Goal: Task Accomplishment & Management: Manage account settings

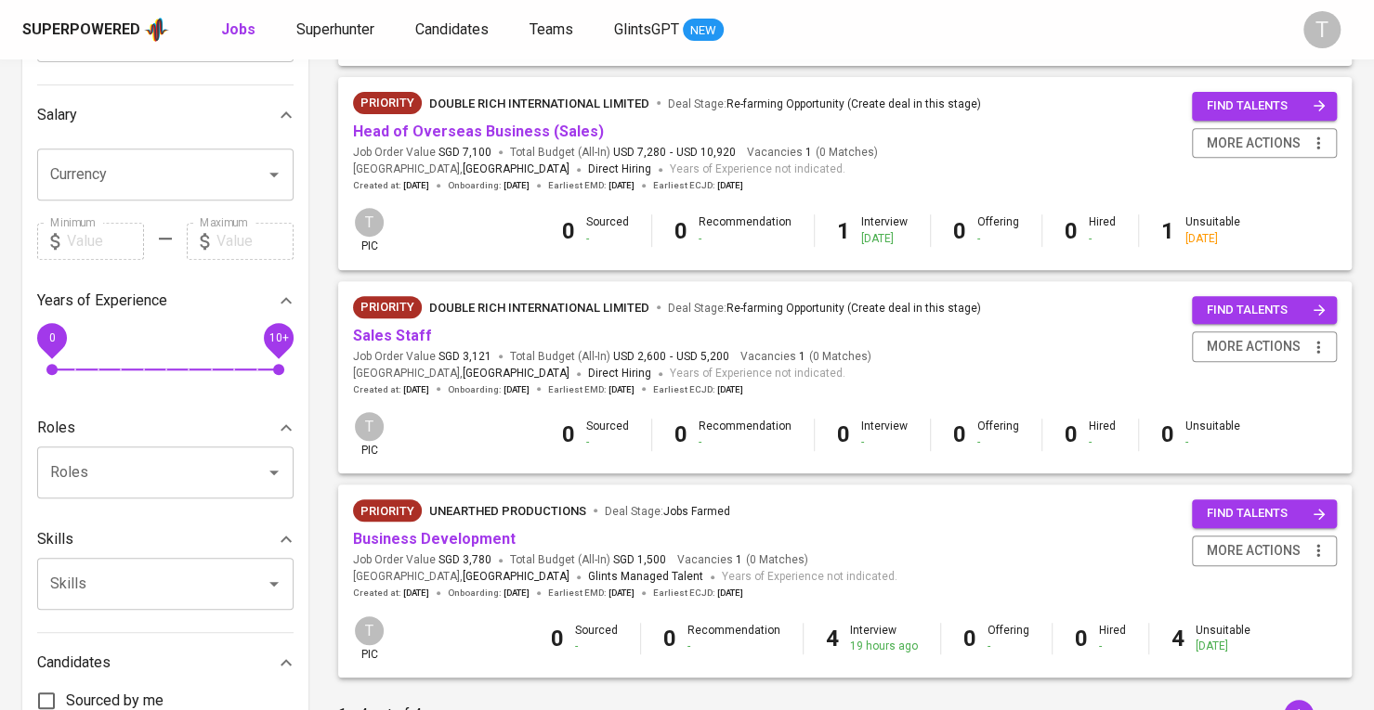
scroll to position [307, 0]
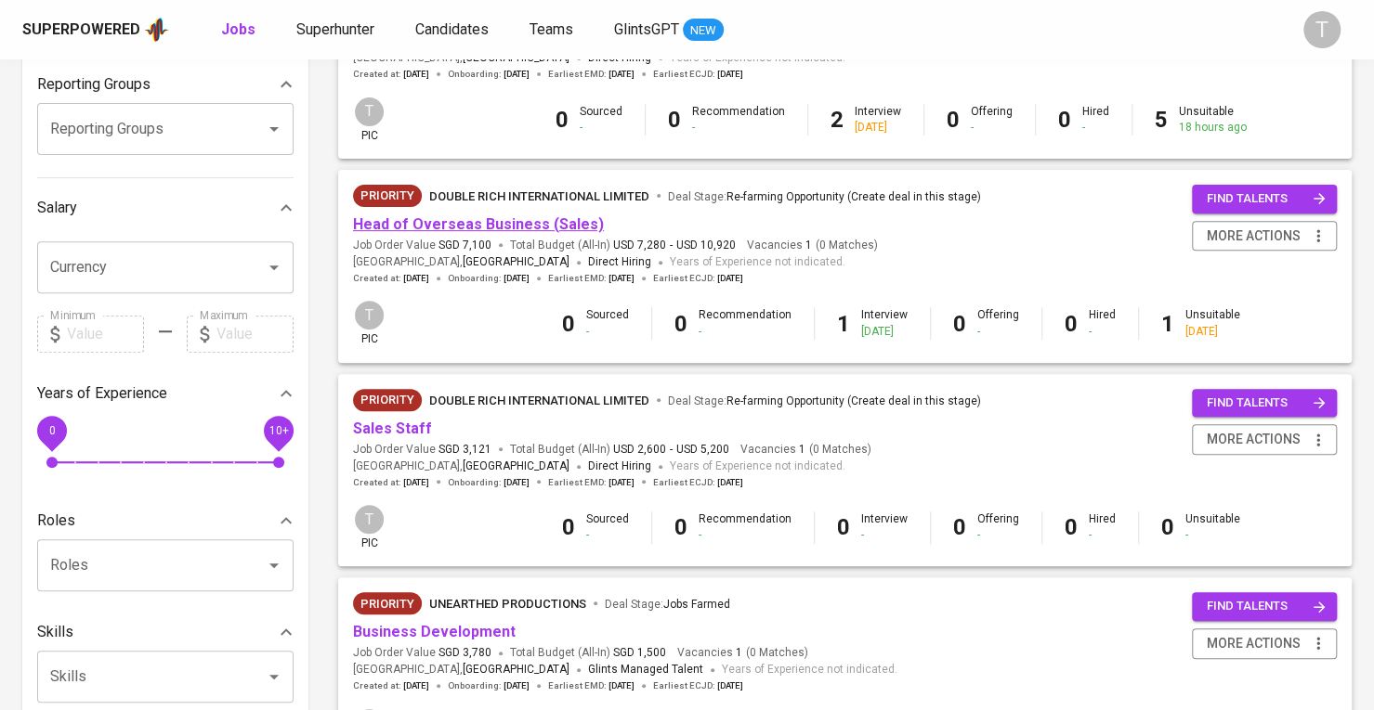
click at [434, 228] on link "Head of Overseas Business (Sales)" at bounding box center [478, 224] width 251 height 18
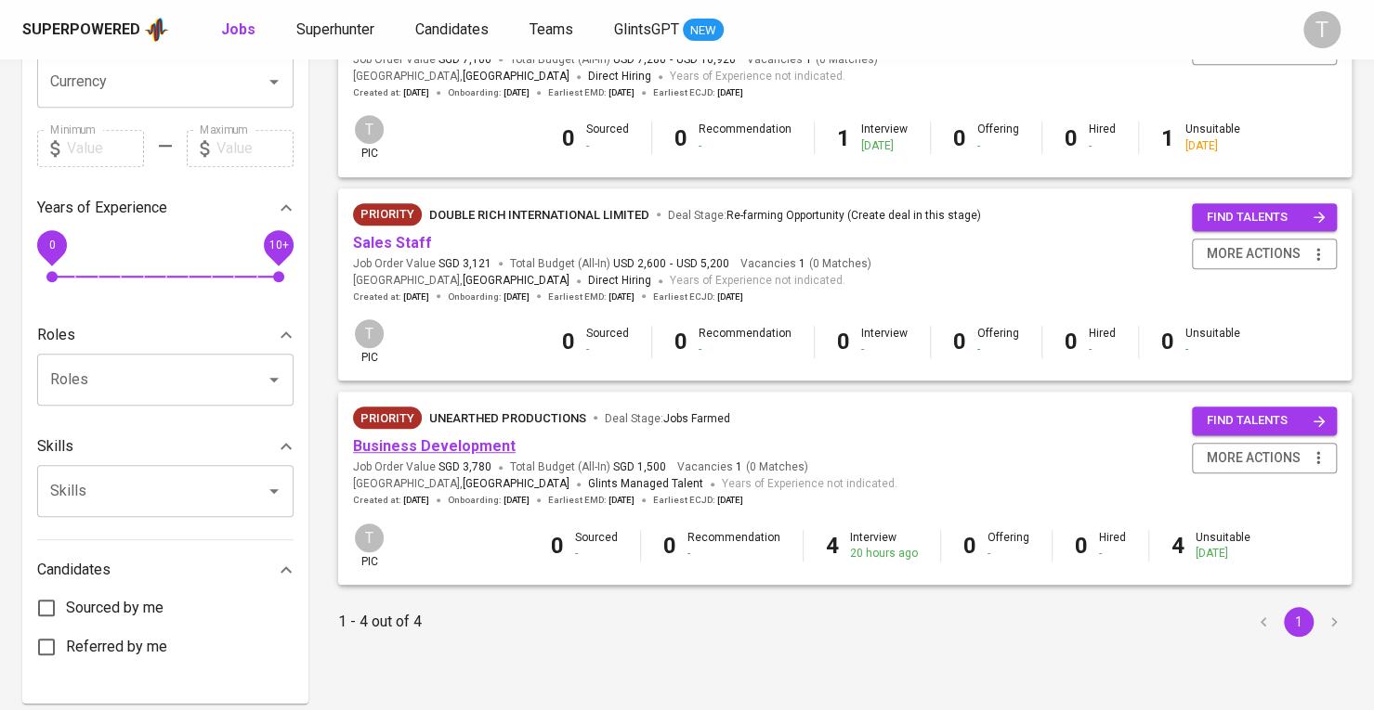
click at [427, 450] on link "Business Development" at bounding box center [434, 446] width 163 height 18
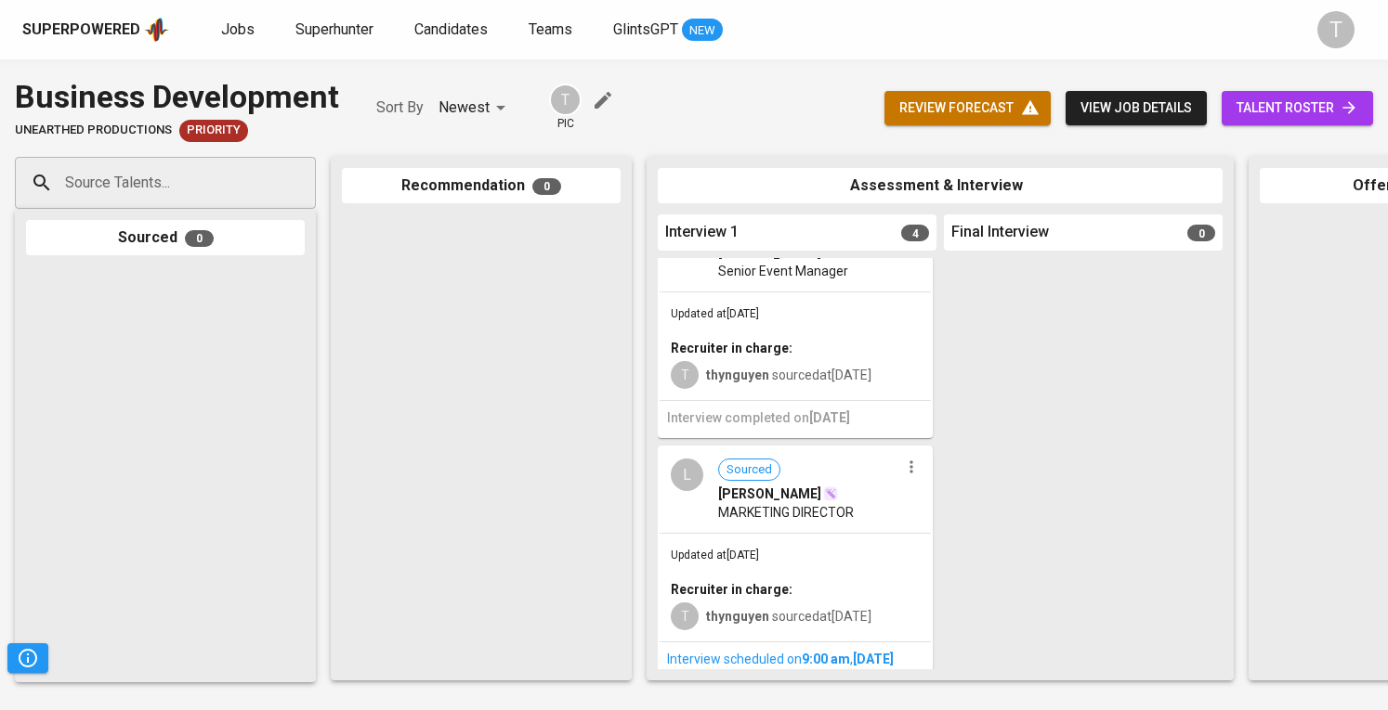
scroll to position [464, 0]
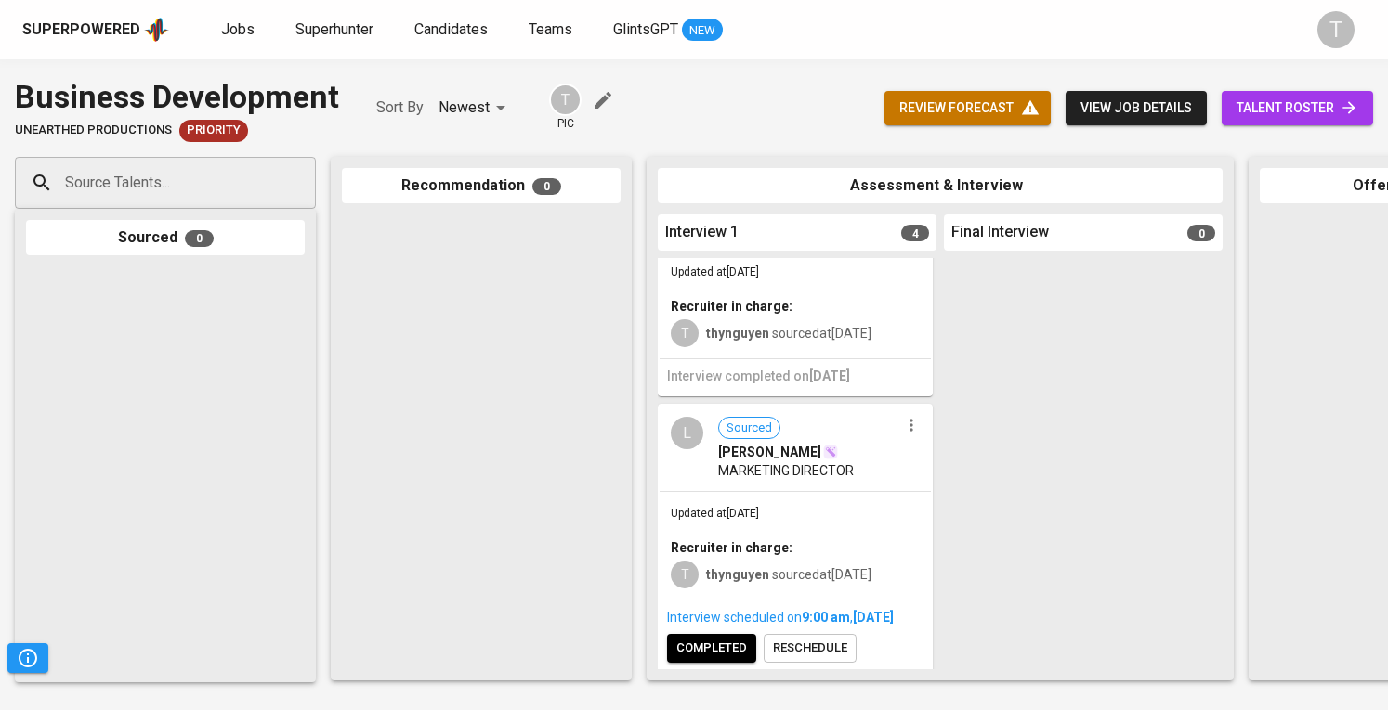
click at [907, 416] on icon "button" at bounding box center [911, 425] width 19 height 19
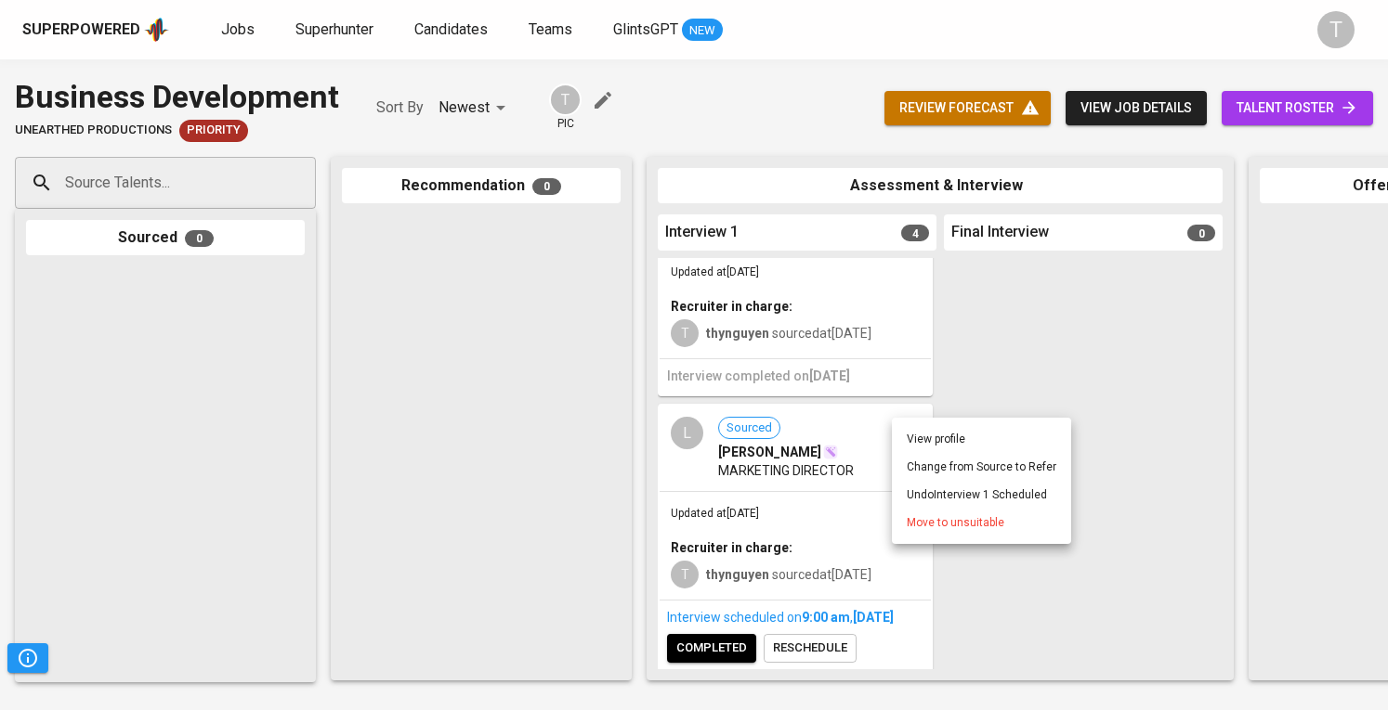
click at [940, 529] on span "Move to unsuitable" at bounding box center [955, 523] width 98 height 17
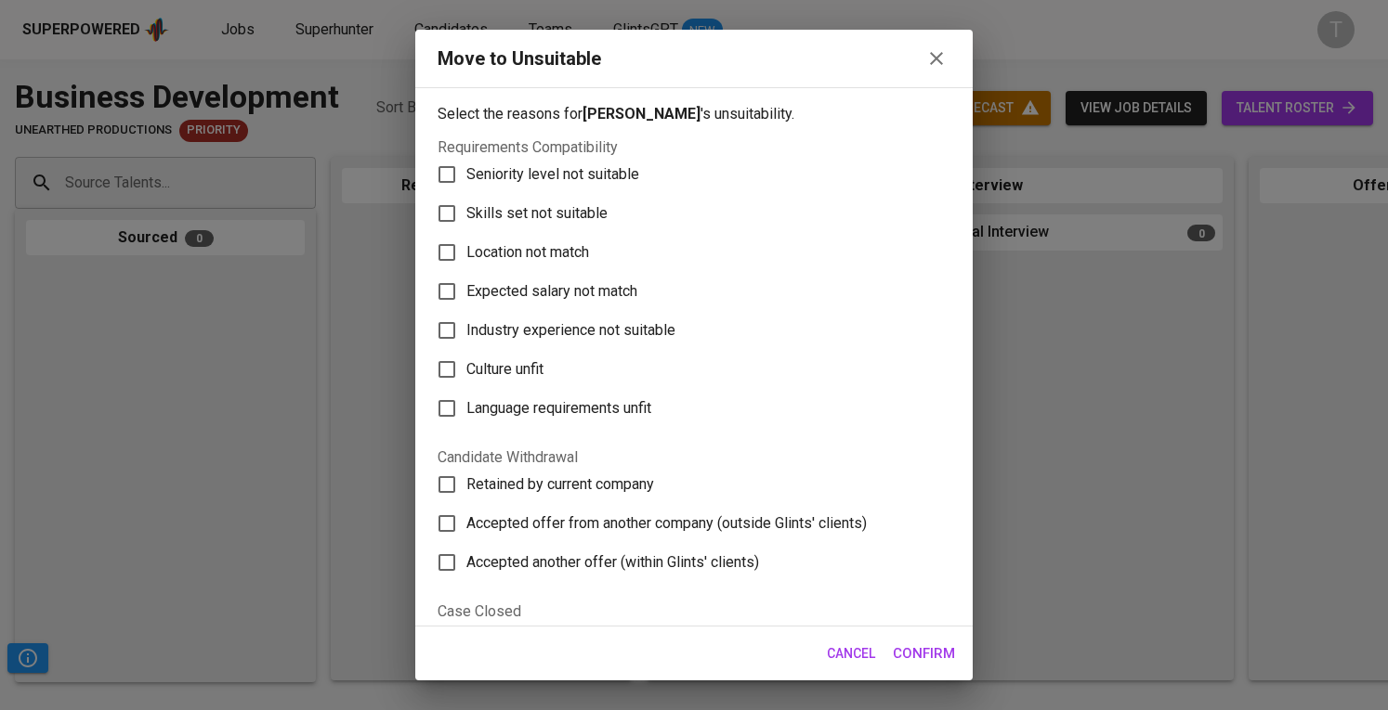
click at [477, 209] on span "Skills set not suitable" at bounding box center [536, 213] width 141 height 22
click at [466, 209] on input "Skills set not suitable" at bounding box center [446, 213] width 39 height 39
checkbox input "true"
click at [951, 644] on span "Confirm" at bounding box center [924, 654] width 62 height 24
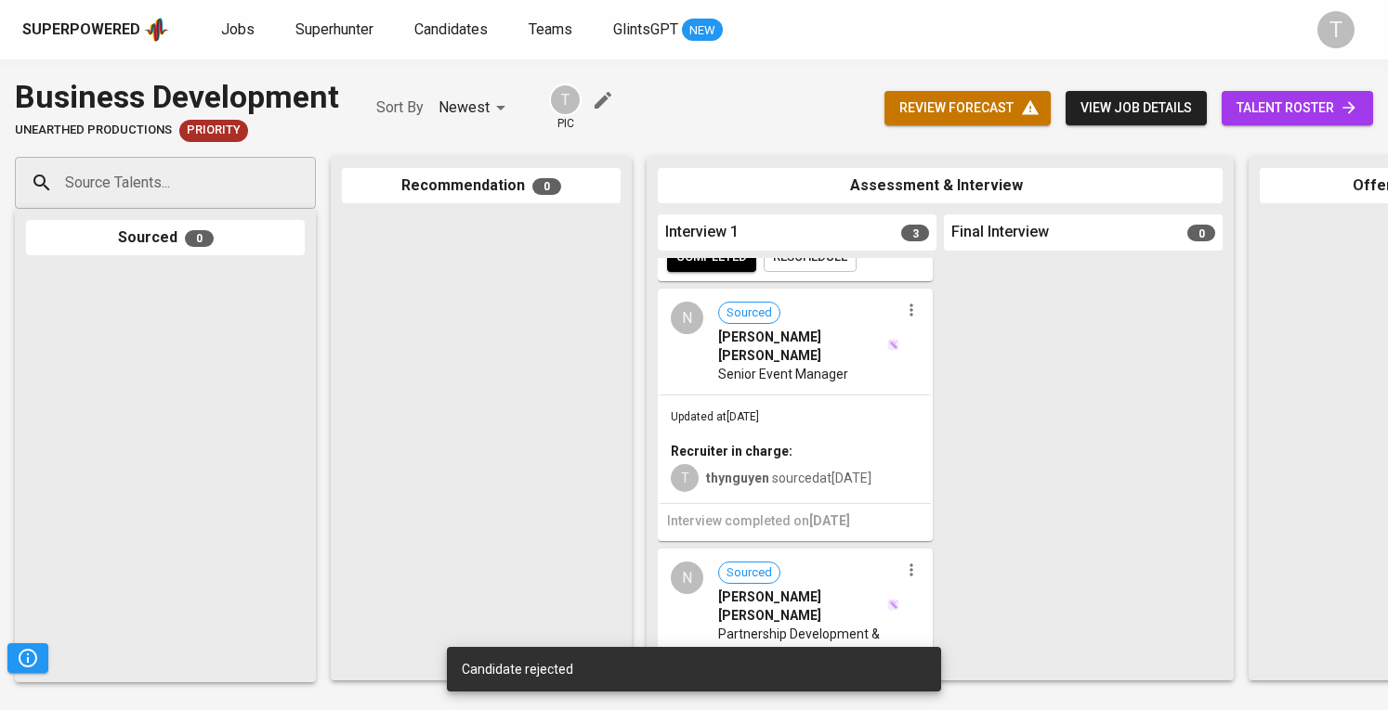
scroll to position [279, 0]
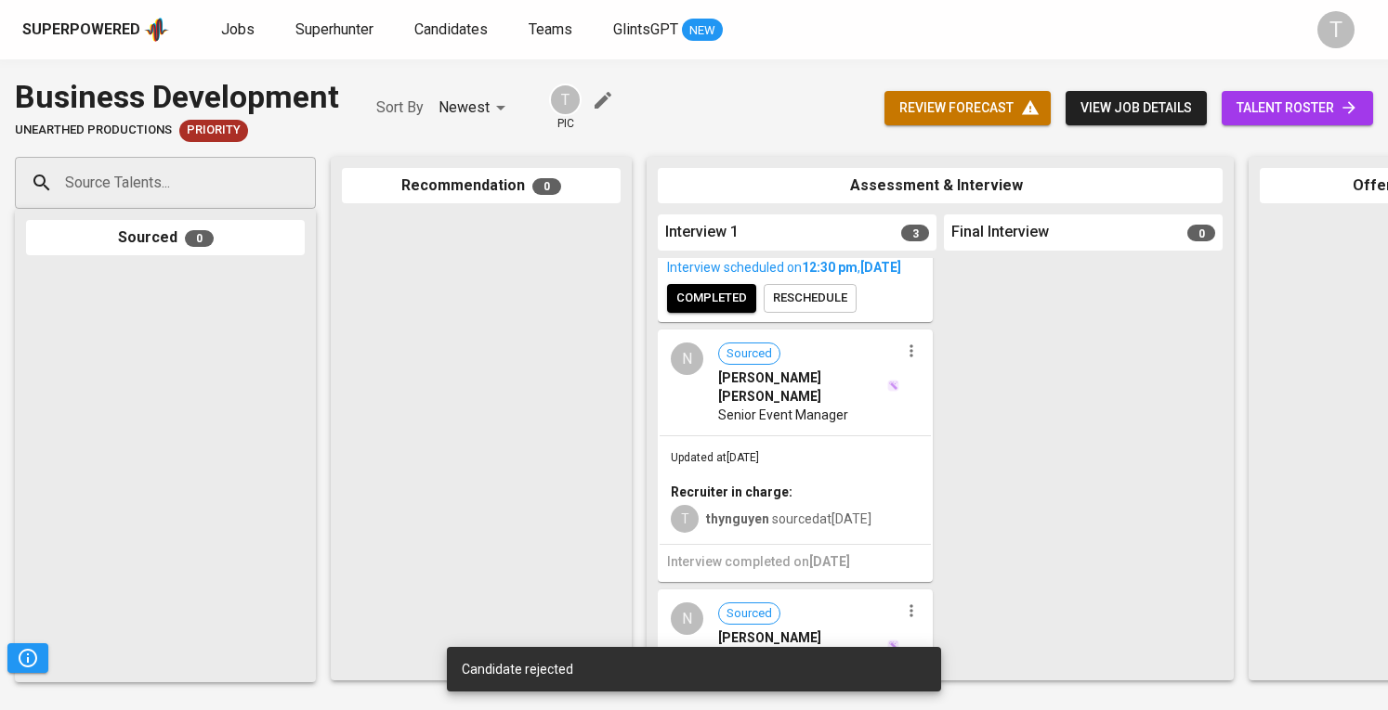
click at [829, 437] on div "Updated at [DATE] Recruiter in charge: T thynguyen sourced at [DATE]" at bounding box center [794, 491] width 271 height 108
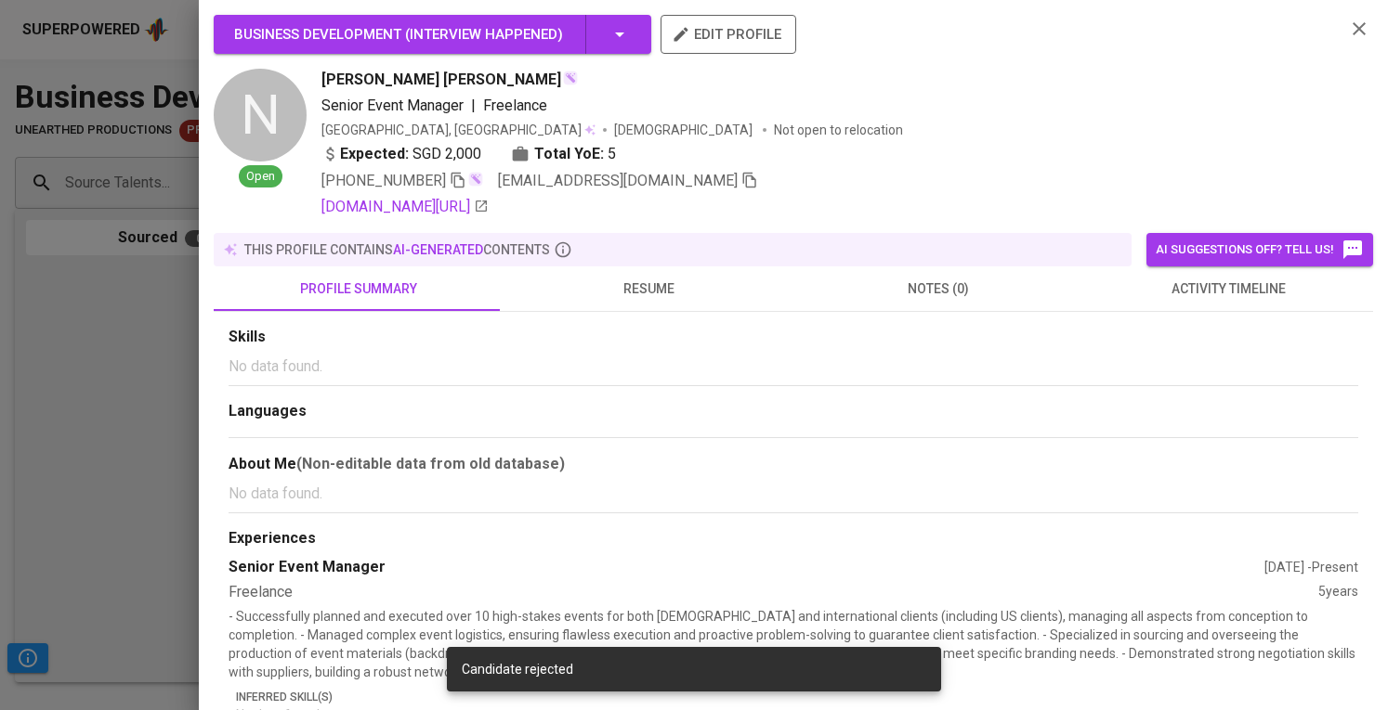
click at [630, 267] on button "resume" at bounding box center [648, 289] width 290 height 45
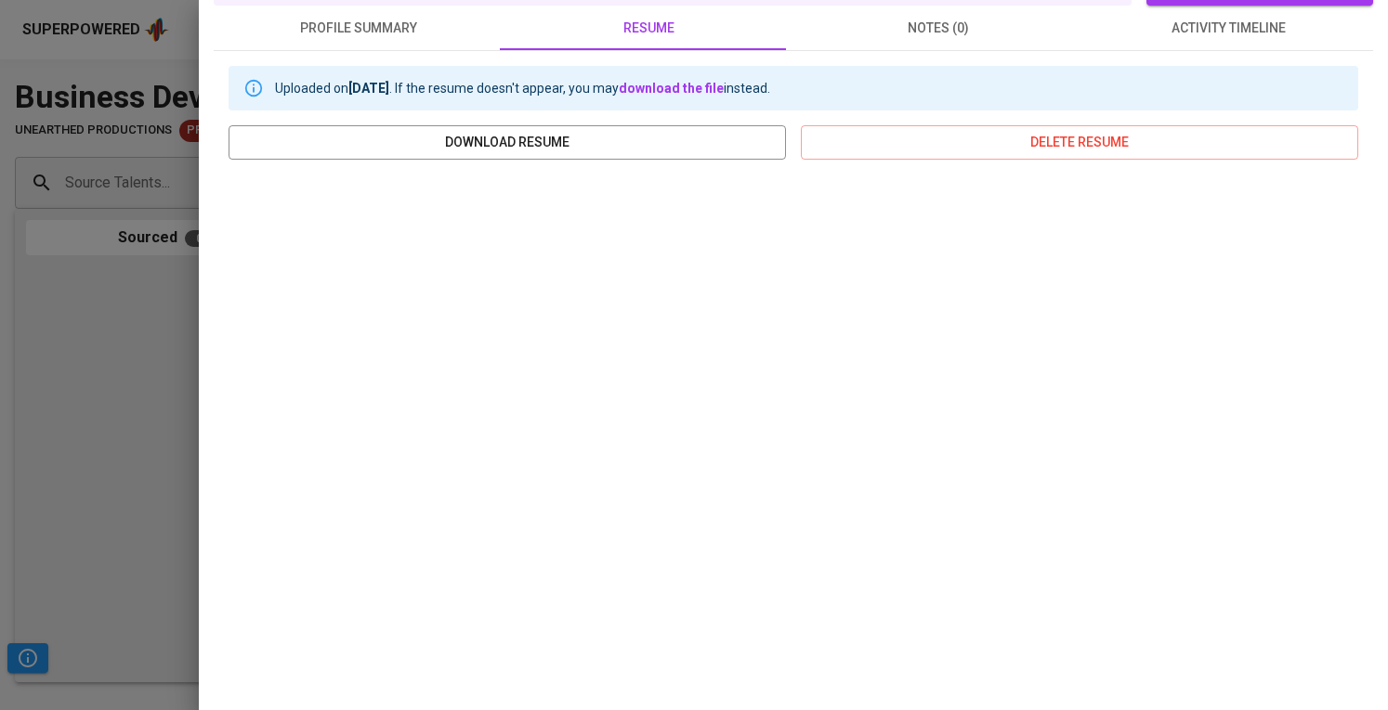
scroll to position [310, 0]
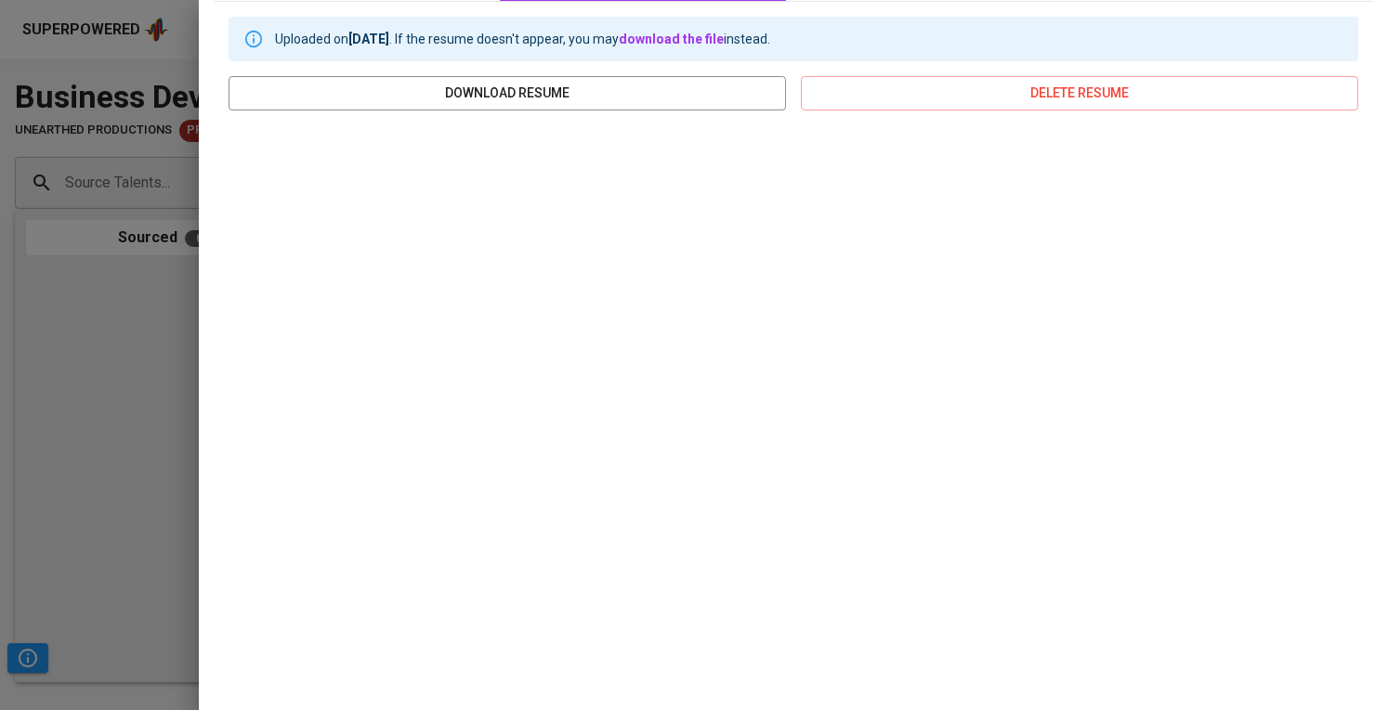
click at [163, 409] on div at bounding box center [694, 355] width 1388 height 710
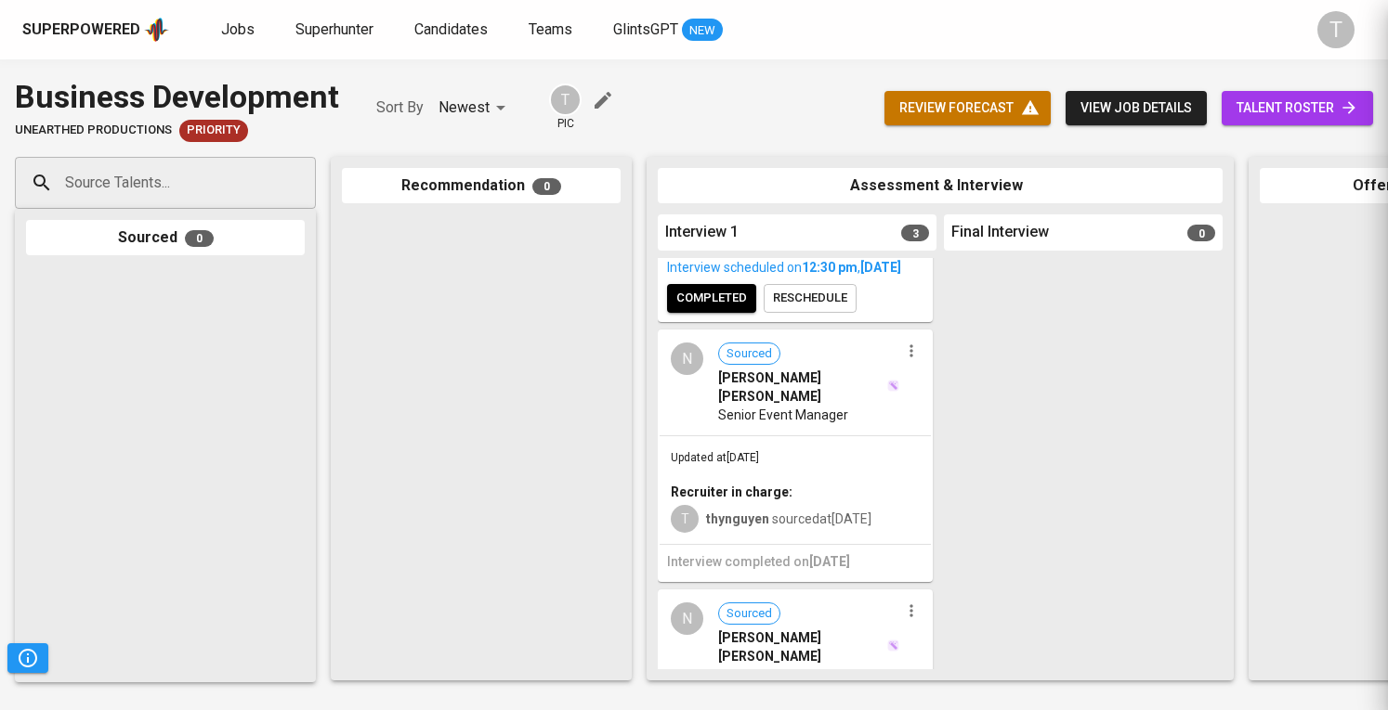
scroll to position [0, 0]
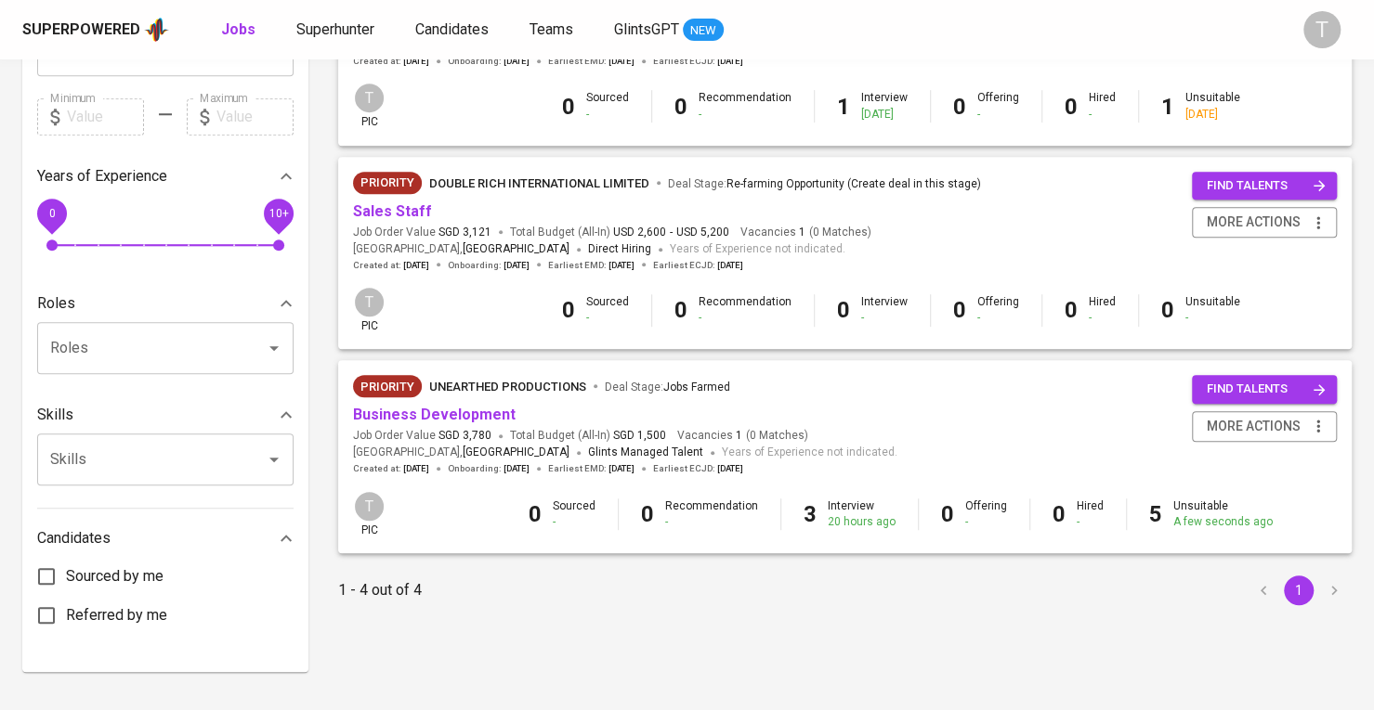
scroll to position [556, 0]
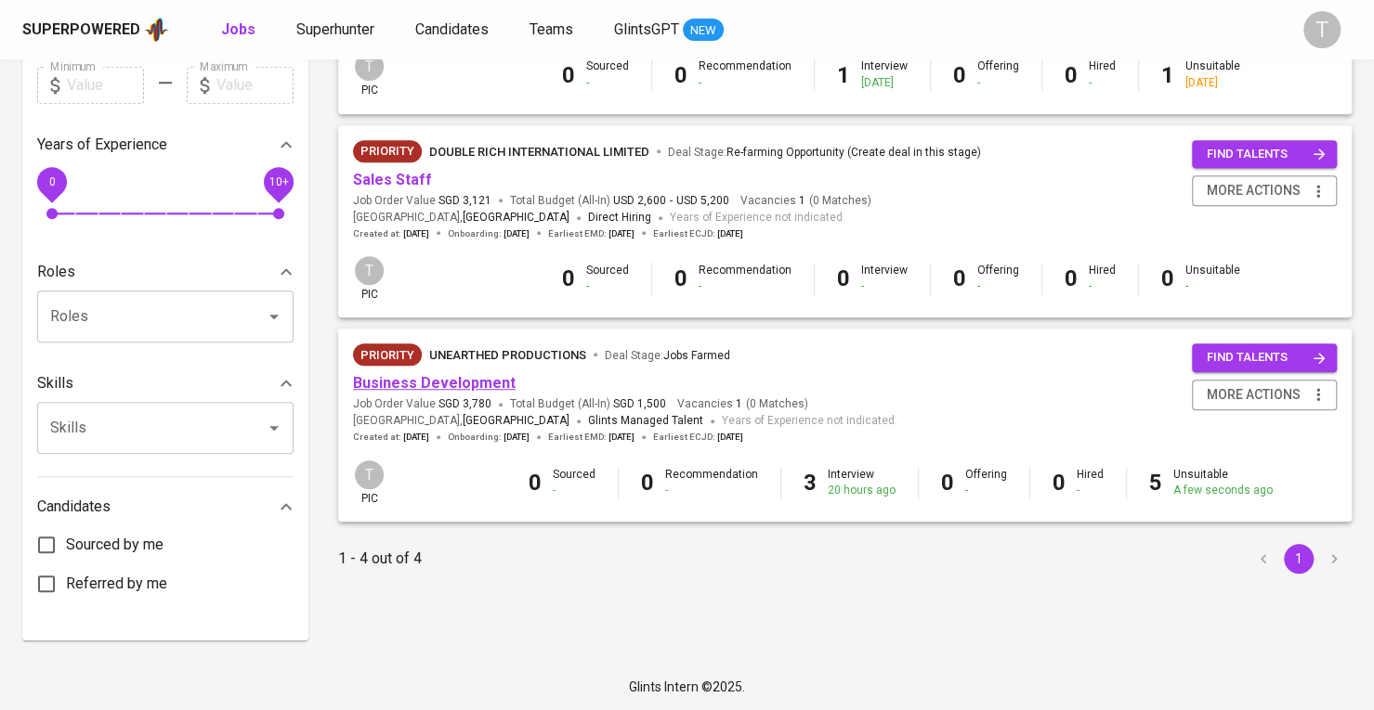
click at [430, 389] on link "Business Development" at bounding box center [434, 383] width 163 height 18
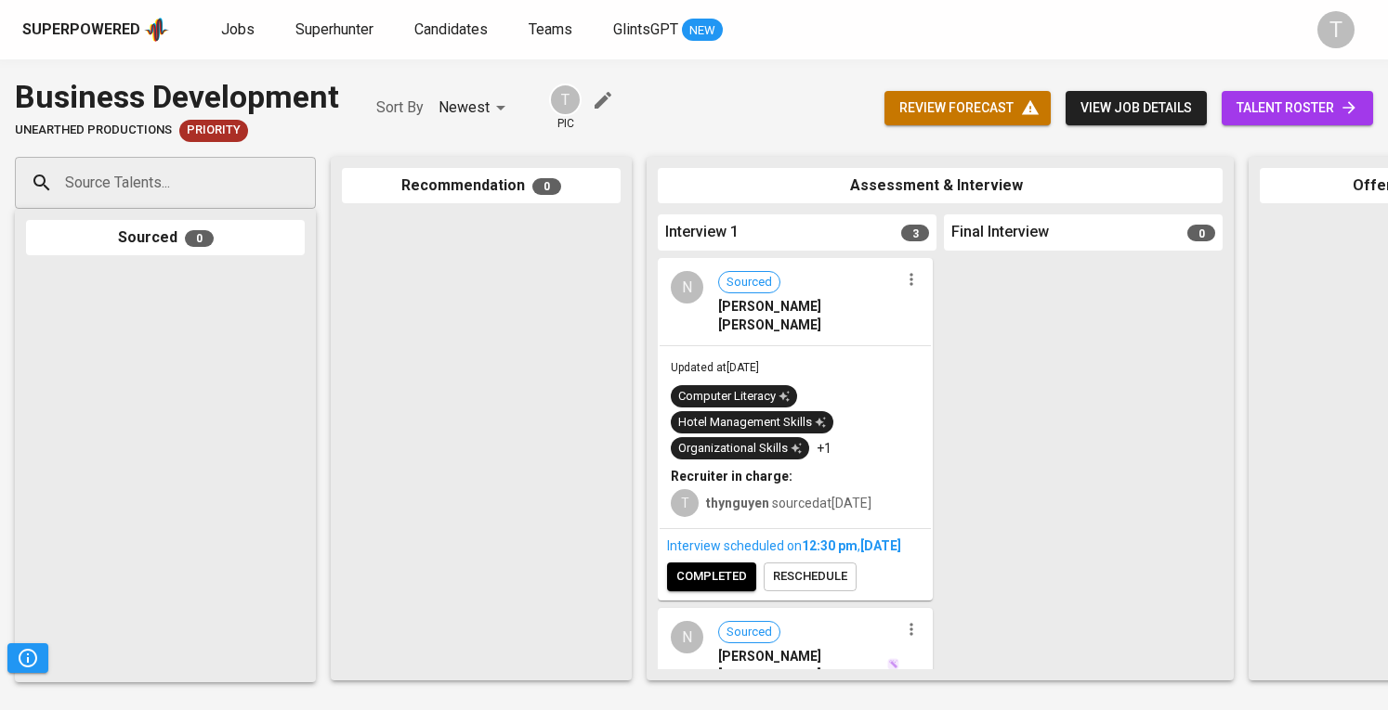
click at [1313, 103] on span "talent roster" at bounding box center [1297, 108] width 122 height 23
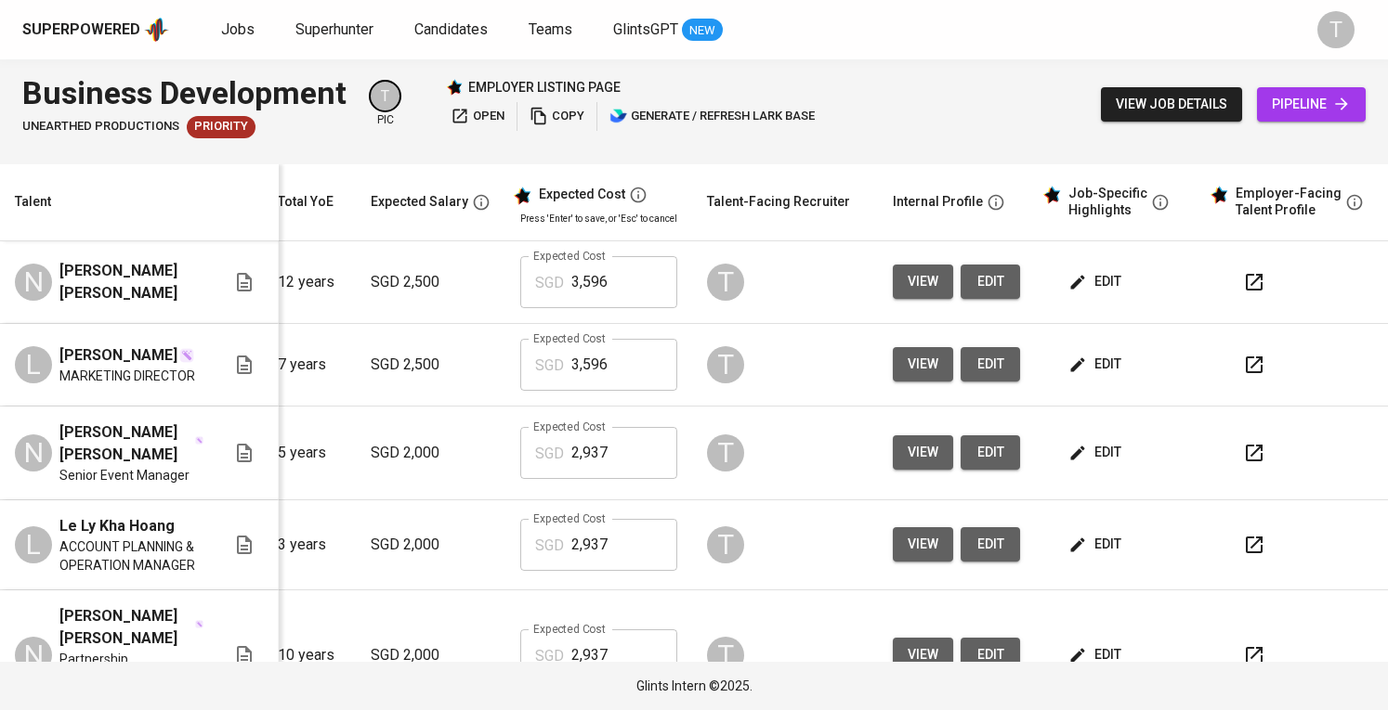
scroll to position [0, 202]
click at [1243, 276] on icon "button" at bounding box center [1254, 282] width 22 height 22
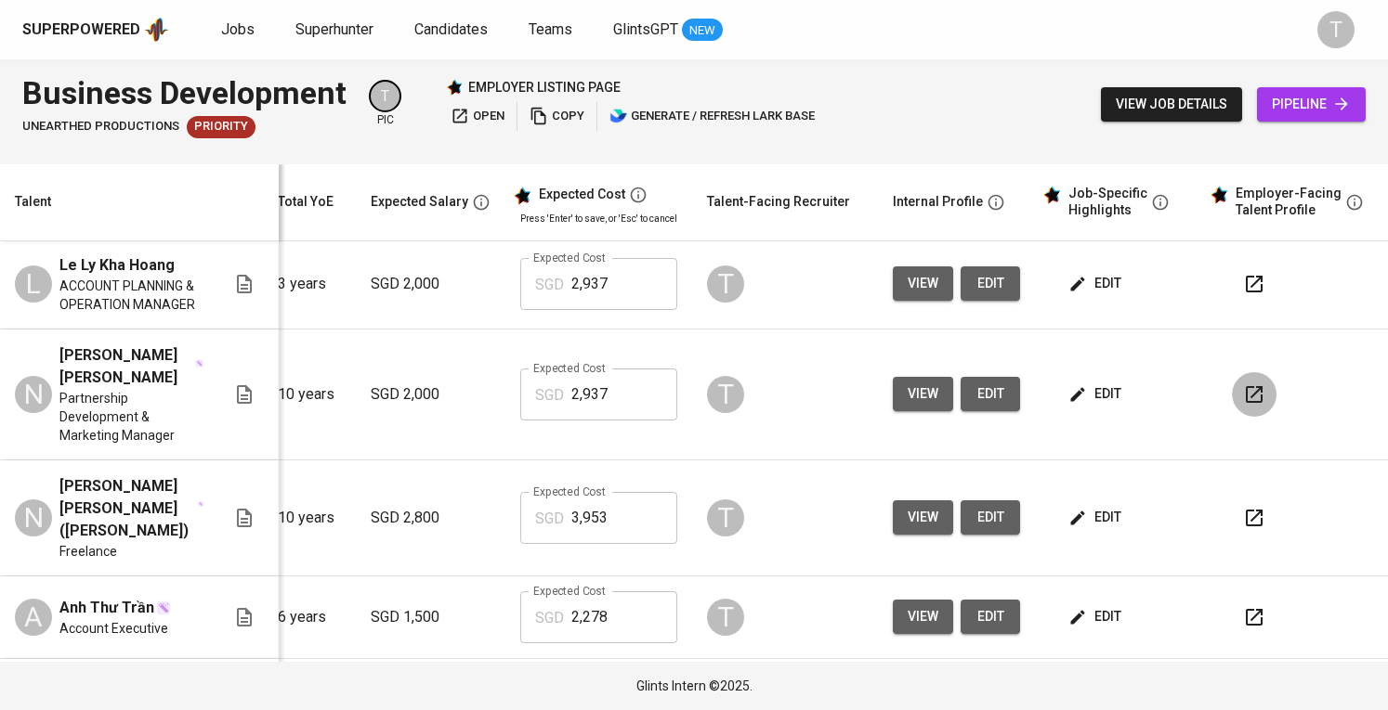
click at [1250, 381] on button "button" at bounding box center [1254, 394] width 45 height 45
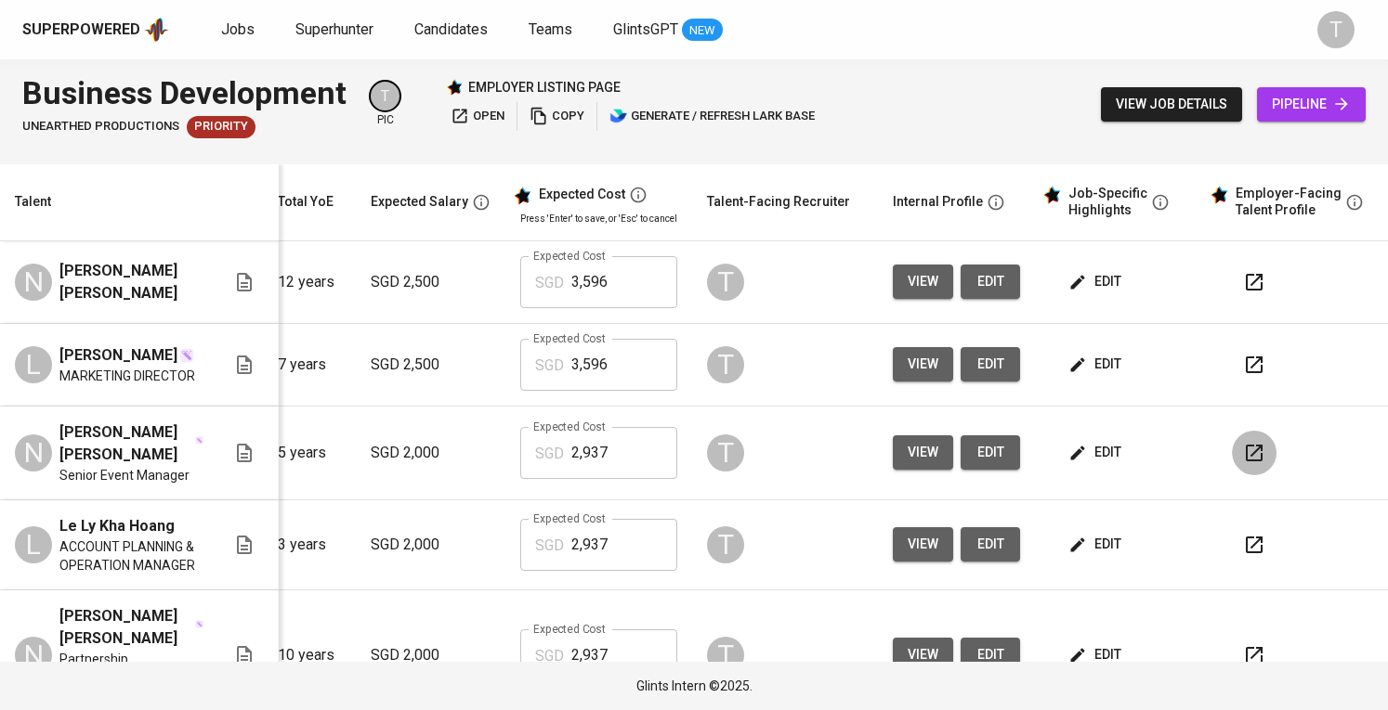
click at [1245, 449] on icon "button" at bounding box center [1253, 453] width 17 height 17
